Goal: Transaction & Acquisition: Purchase product/service

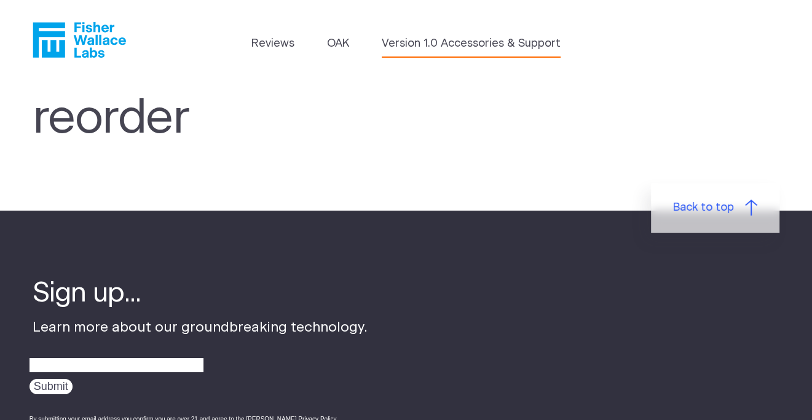
click at [484, 42] on link "Version 1.0 Accessories & Support" at bounding box center [471, 44] width 179 height 17
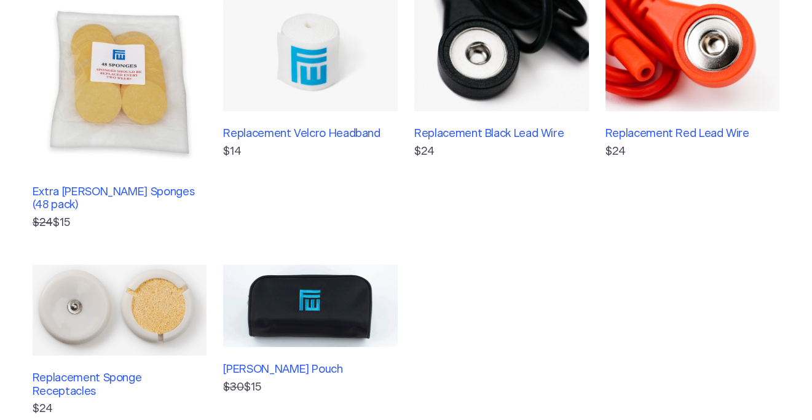
scroll to position [246, 0]
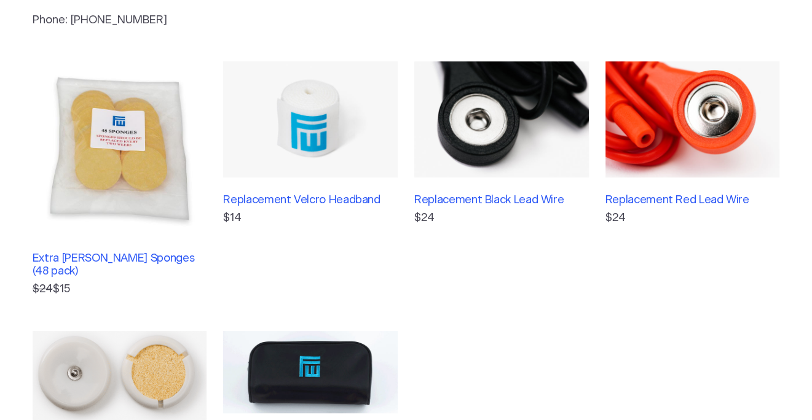
click at [514, 87] on img at bounding box center [501, 119] width 175 height 116
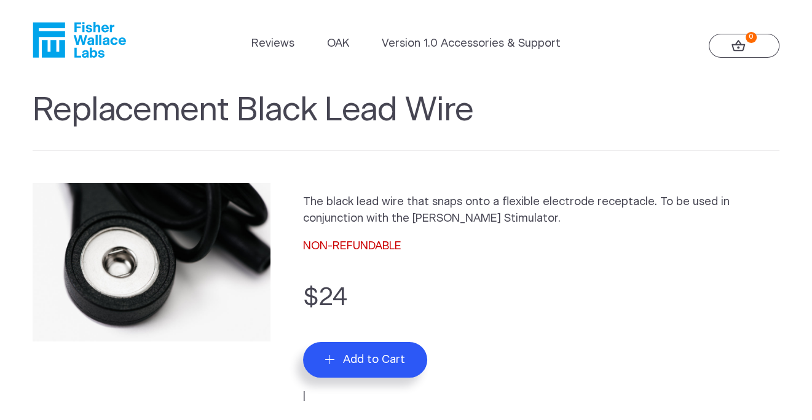
scroll to position [61, 0]
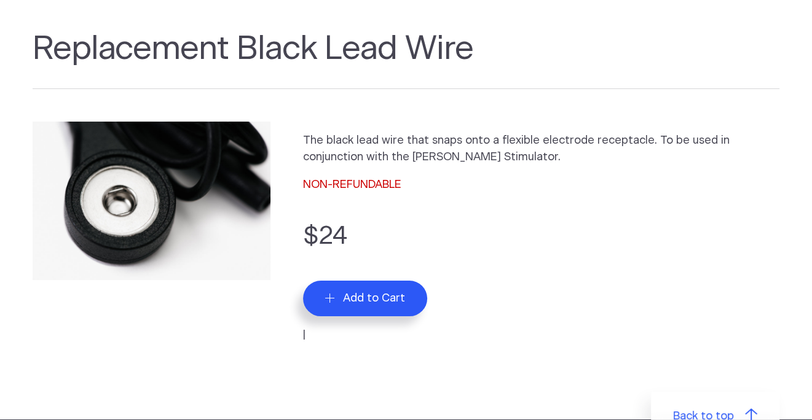
click at [360, 304] on span "Add to Cart" at bounding box center [374, 299] width 62 height 14
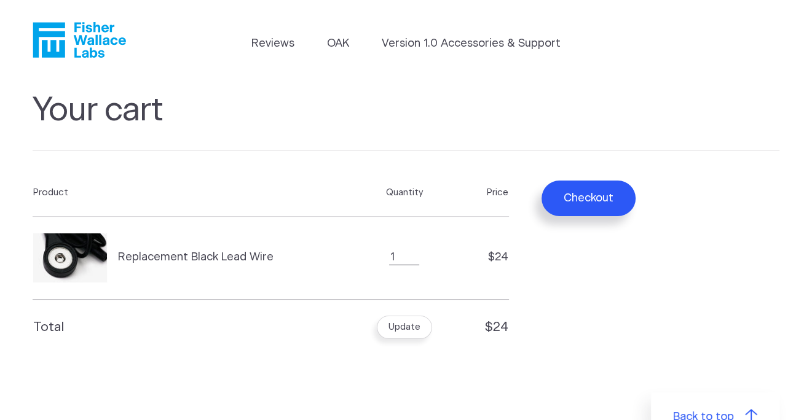
click at [595, 192] on button "Checkout" at bounding box center [588, 199] width 94 height 36
